Goal: Information Seeking & Learning: Stay updated

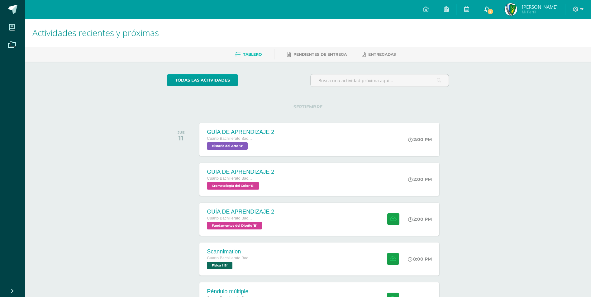
click at [494, 9] on span "7" at bounding box center [490, 11] width 7 height 7
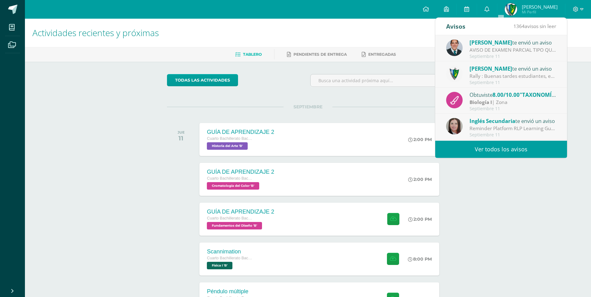
click at [515, 55] on div "Septiembre 11" at bounding box center [512, 56] width 87 height 5
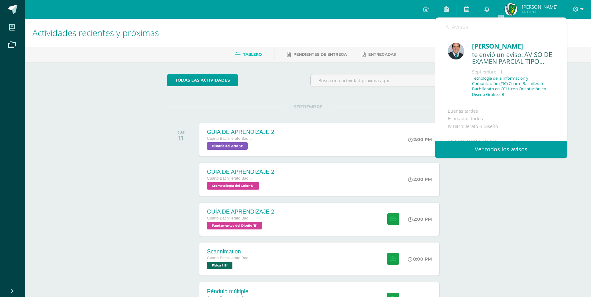
scroll to position [62, 0]
click at [450, 31] on link "Avisos" at bounding box center [457, 27] width 22 height 18
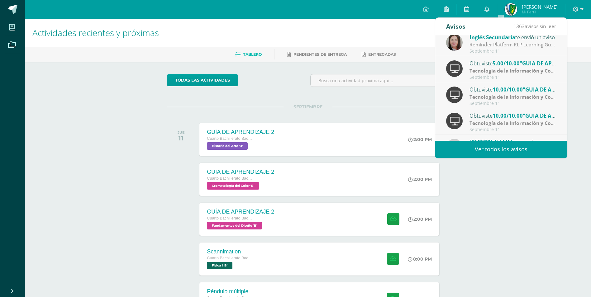
scroll to position [73, 0]
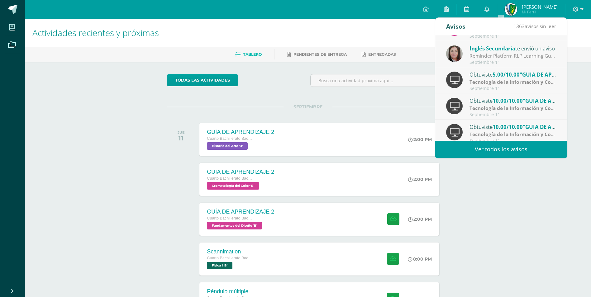
click at [519, 78] on strong "Tecnología de la Información y Comunicación (TIC)" at bounding box center [529, 81] width 121 height 7
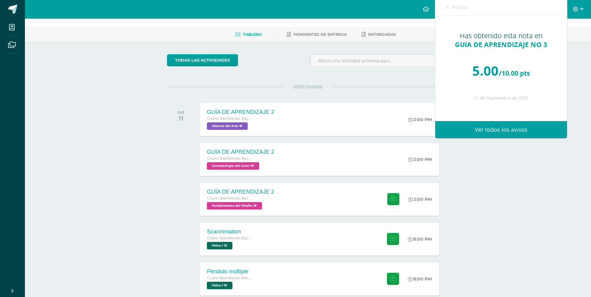
scroll to position [31, 0]
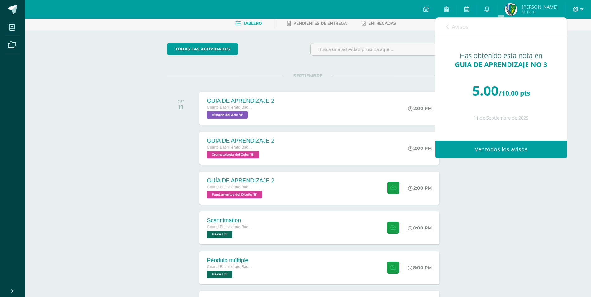
click at [455, 25] on span "Avisos" at bounding box center [460, 26] width 17 height 7
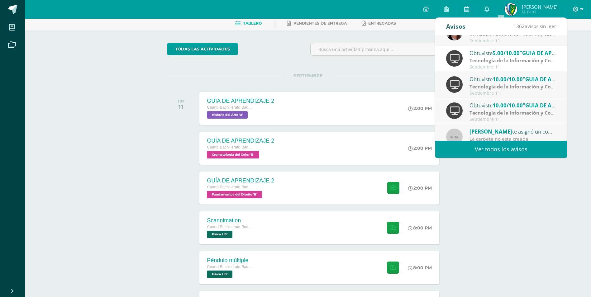
scroll to position [104, 0]
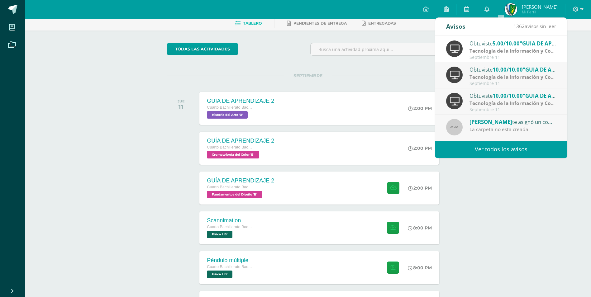
click at [524, 150] on link "Ver todos los avisos" at bounding box center [501, 149] width 132 height 17
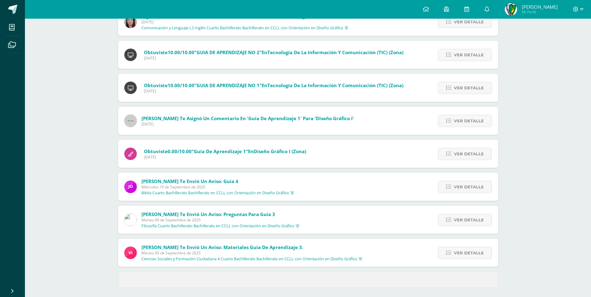
scroll to position [157, 0]
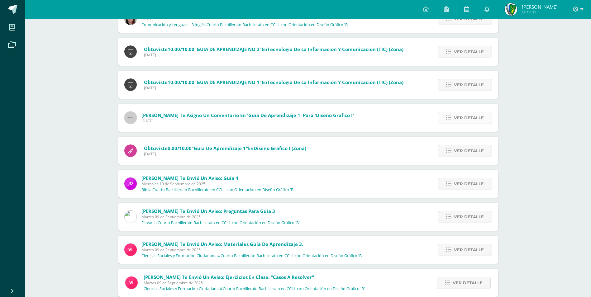
click at [472, 116] on span "Ver detalle" at bounding box center [469, 118] width 30 height 12
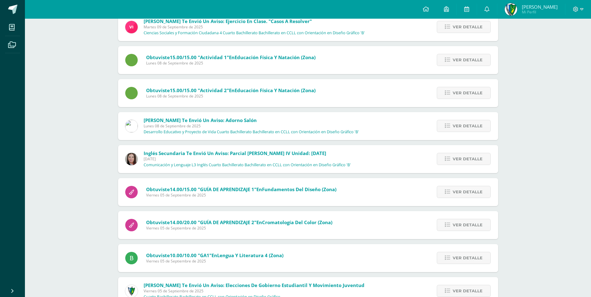
scroll to position [413, 0]
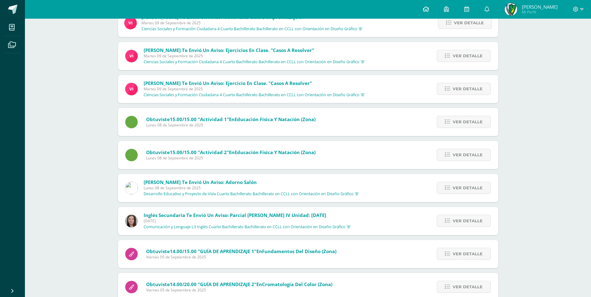
click at [435, 6] on link at bounding box center [425, 9] width 21 height 19
